Goal: Find specific page/section: Find specific page/section

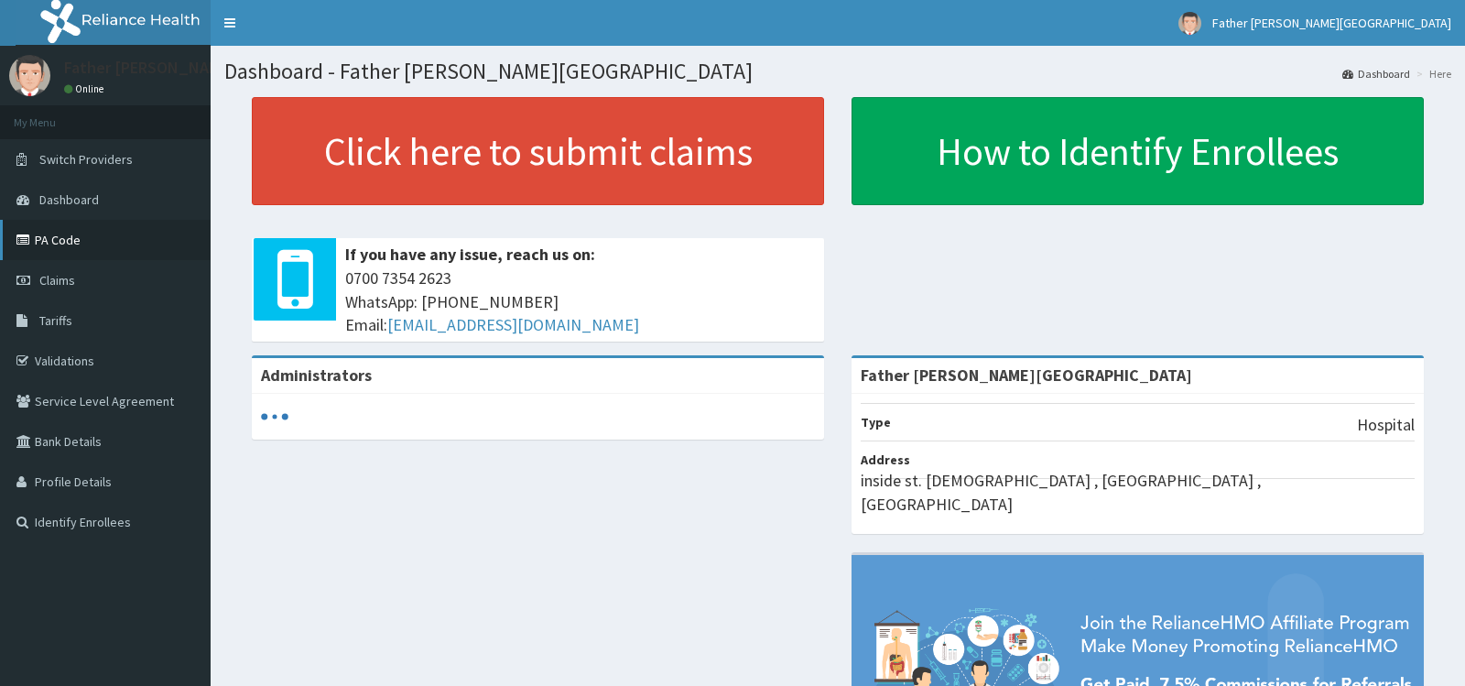
click at [78, 244] on link "PA Code" at bounding box center [105, 240] width 211 height 40
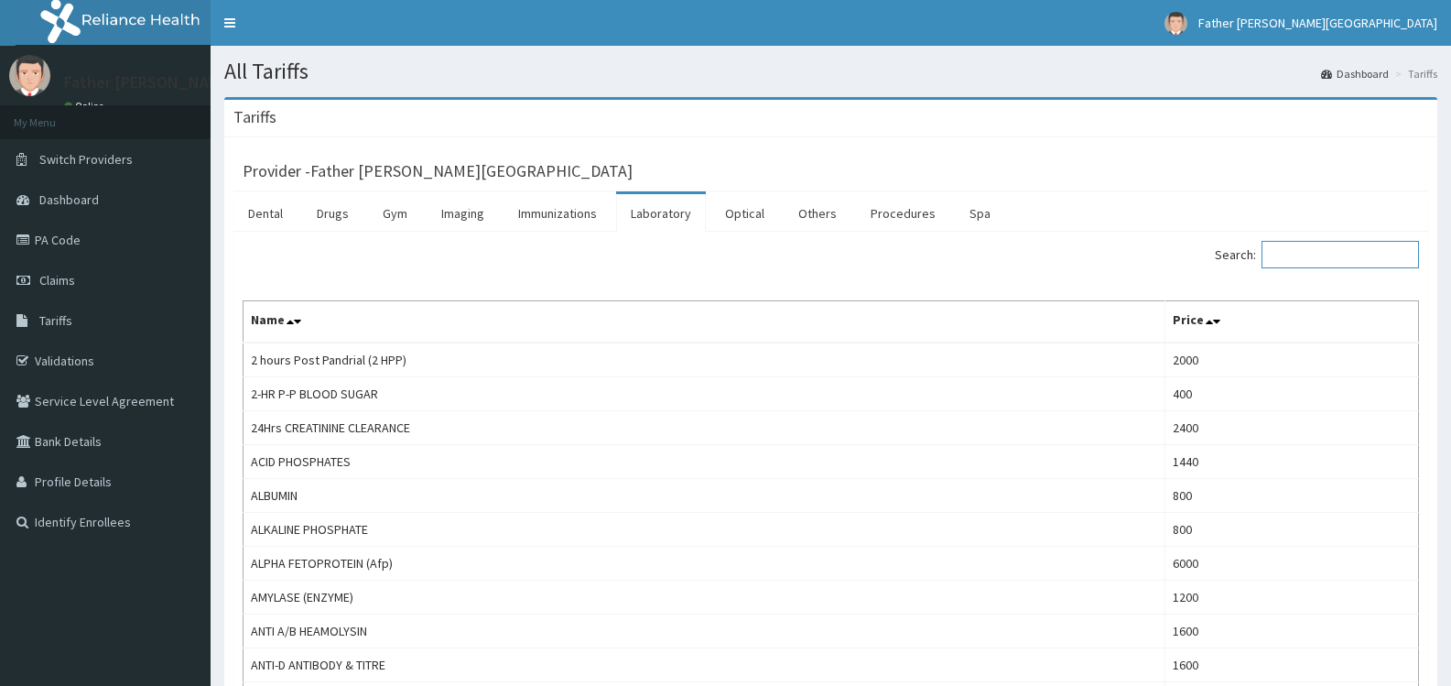
click at [1310, 260] on input "Search:" at bounding box center [1340, 254] width 157 height 27
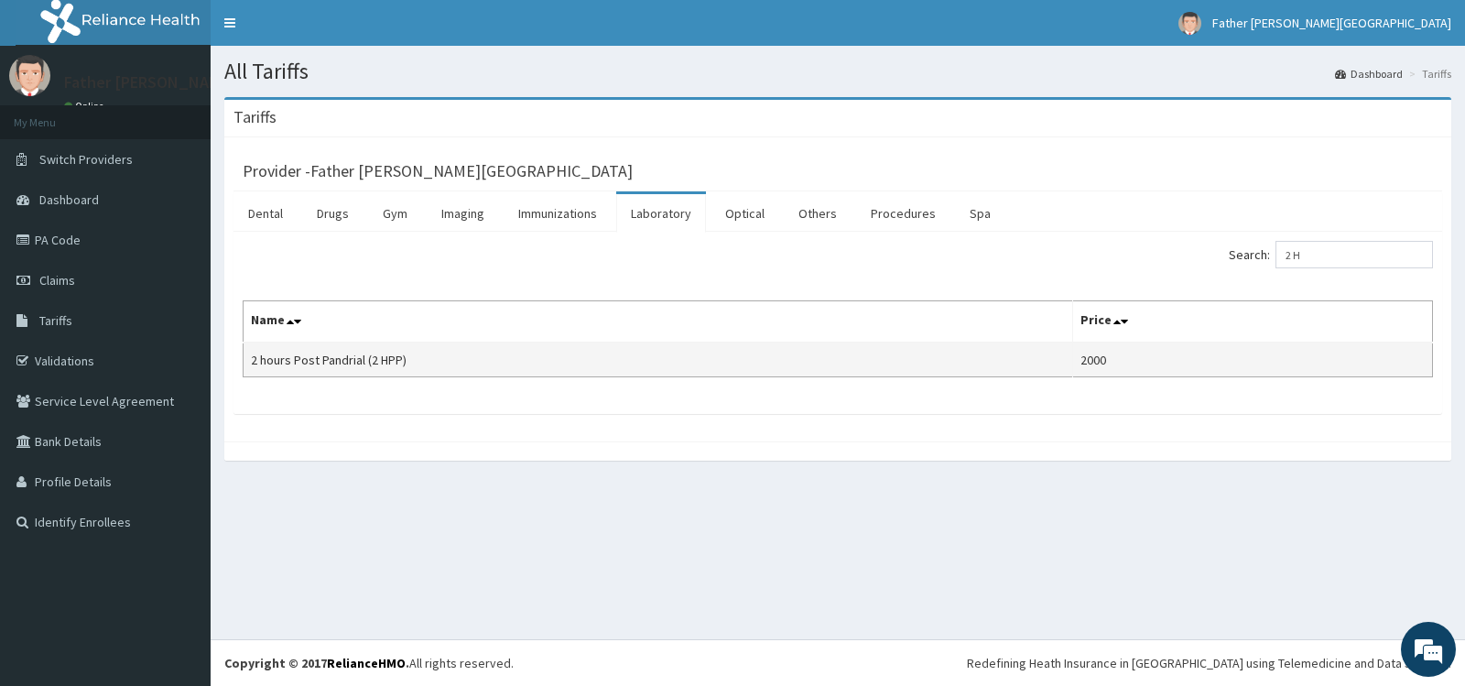
click at [1176, 360] on td "2000" at bounding box center [1253, 359] width 360 height 35
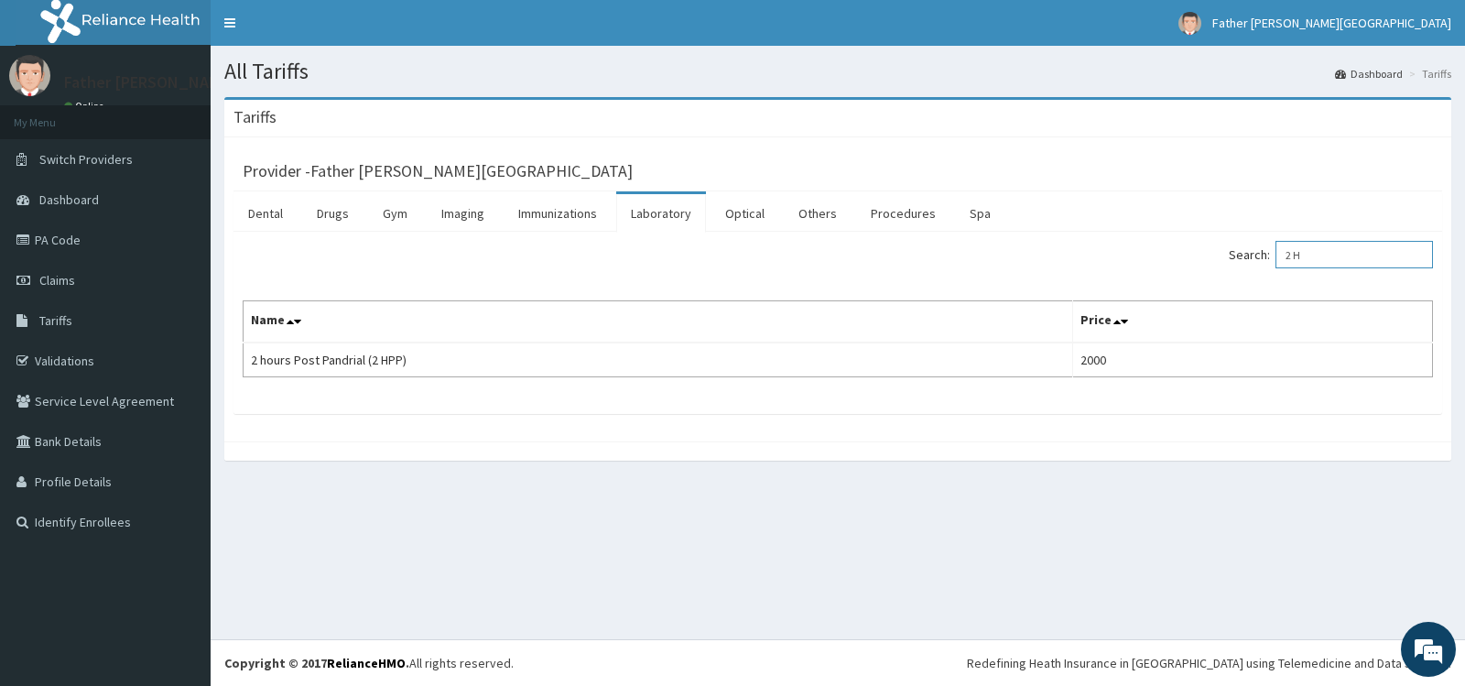
drag, startPoint x: 1338, startPoint y: 257, endPoint x: 1293, endPoint y: 265, distance: 46.4
click at [1293, 265] on input "2 H" at bounding box center [1353, 254] width 157 height 27
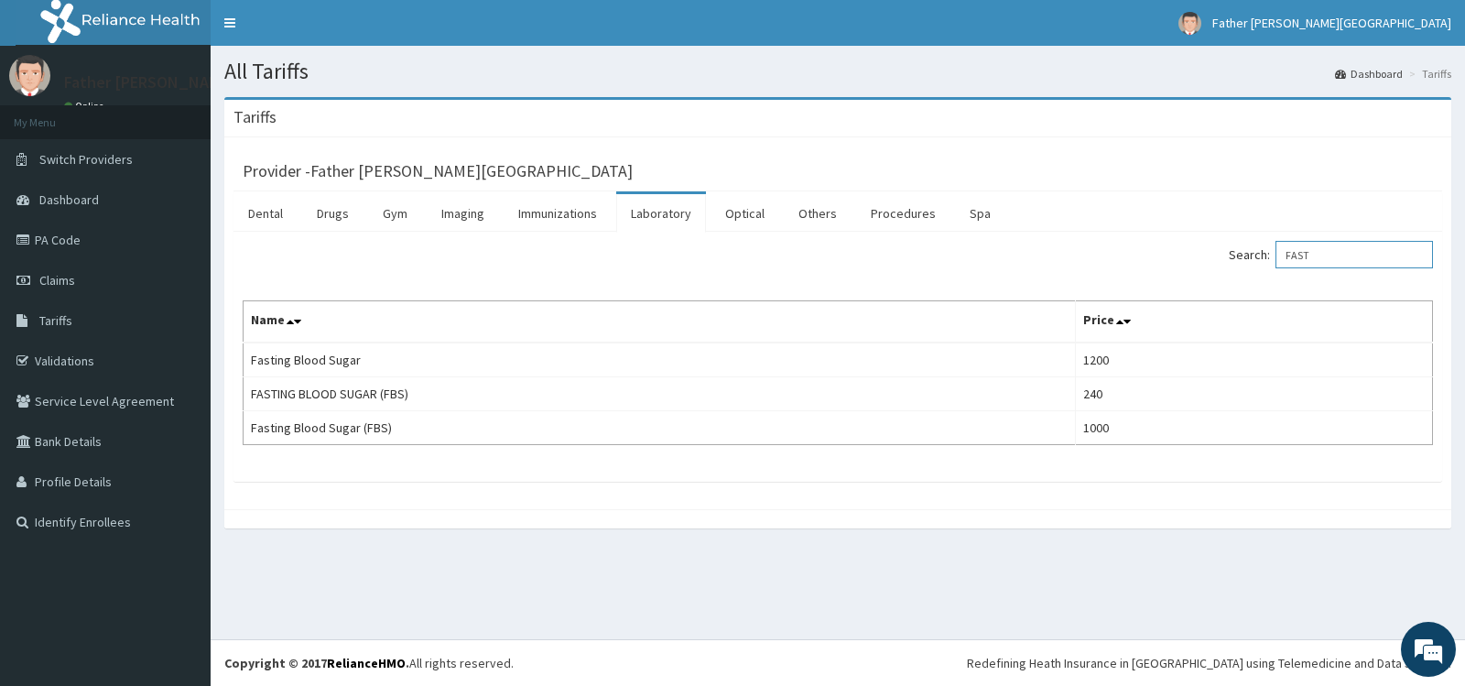
drag, startPoint x: 1330, startPoint y: 256, endPoint x: 1261, endPoint y: 255, distance: 69.6
click at [1261, 255] on label "Search: FAST" at bounding box center [1331, 254] width 204 height 27
drag, startPoint x: 1328, startPoint y: 256, endPoint x: 1260, endPoint y: 254, distance: 68.7
click at [1260, 254] on label "Search: HB" at bounding box center [1331, 254] width 204 height 27
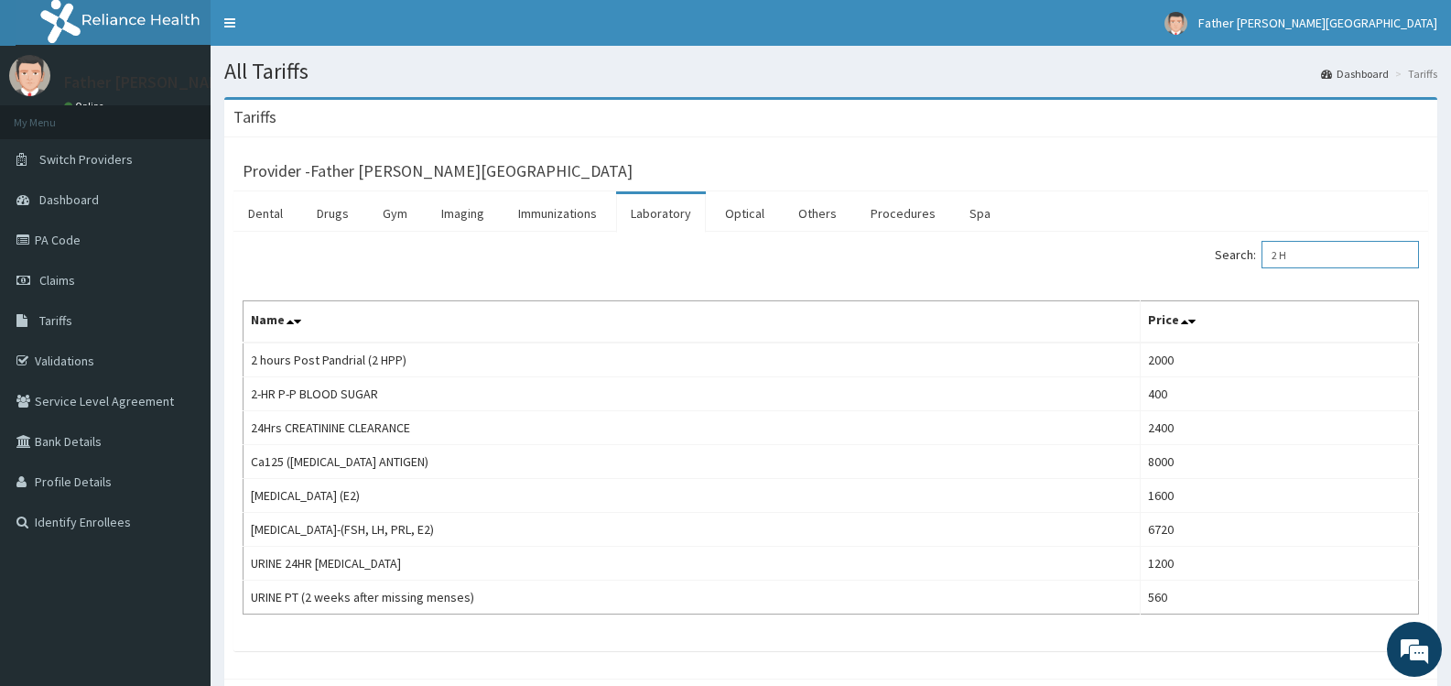
type input "2 H"
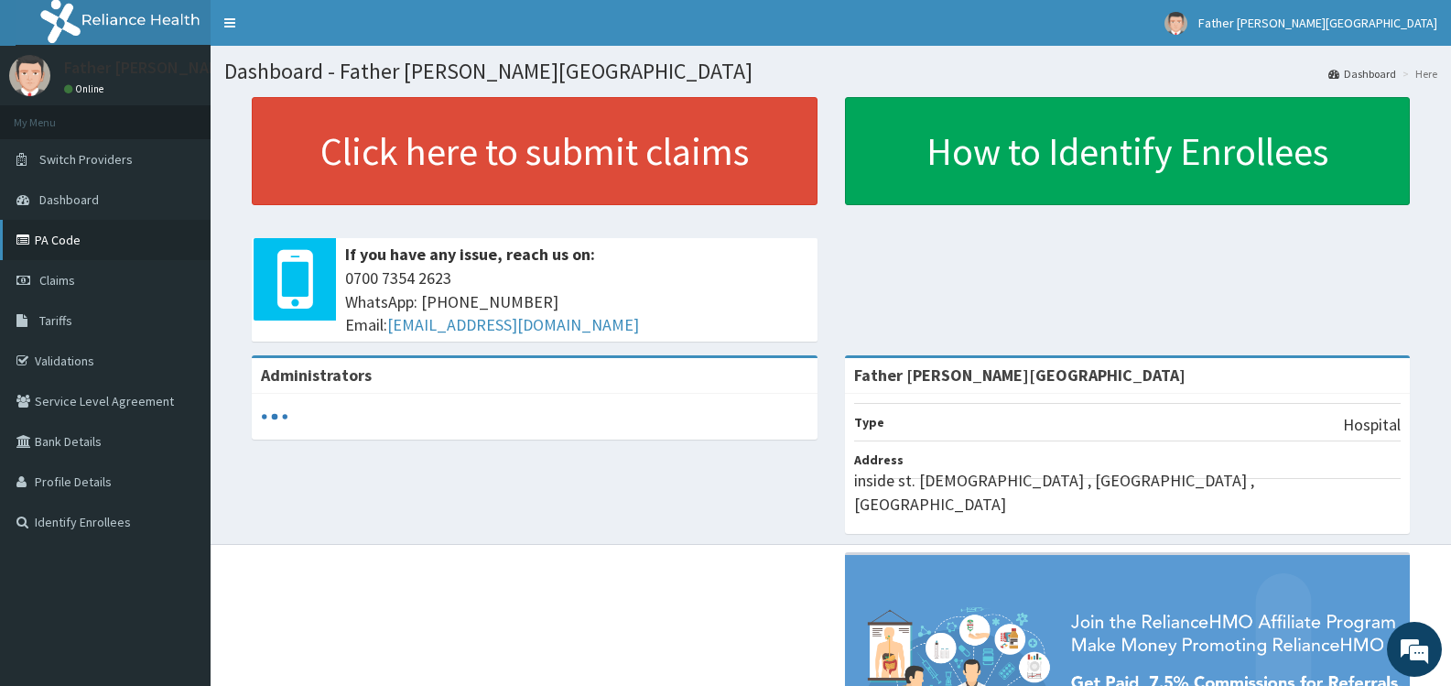
click at [77, 240] on link "PA Code" at bounding box center [105, 240] width 211 height 40
